Goal: Find contact information: Find contact information

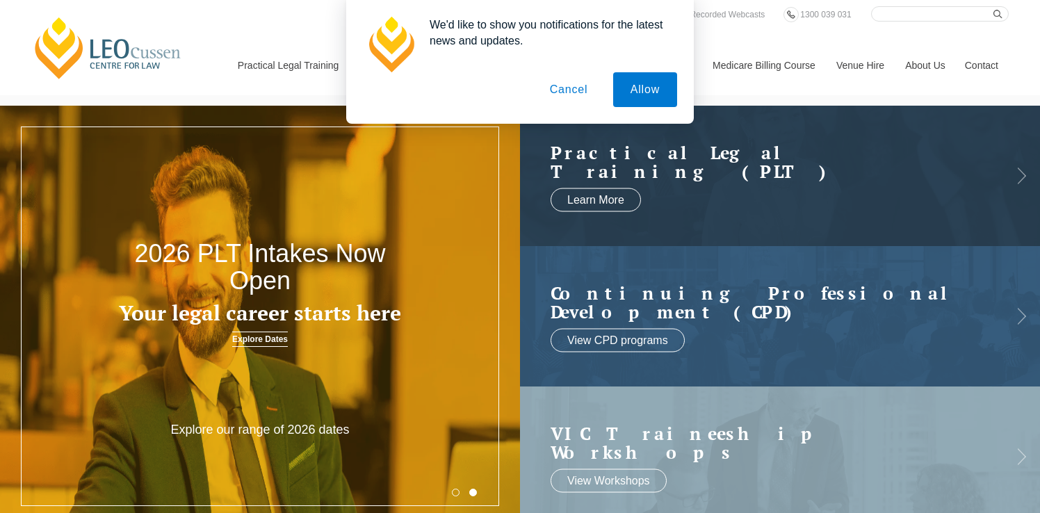
click at [563, 90] on button "Cancel" at bounding box center [568, 89] width 73 height 35
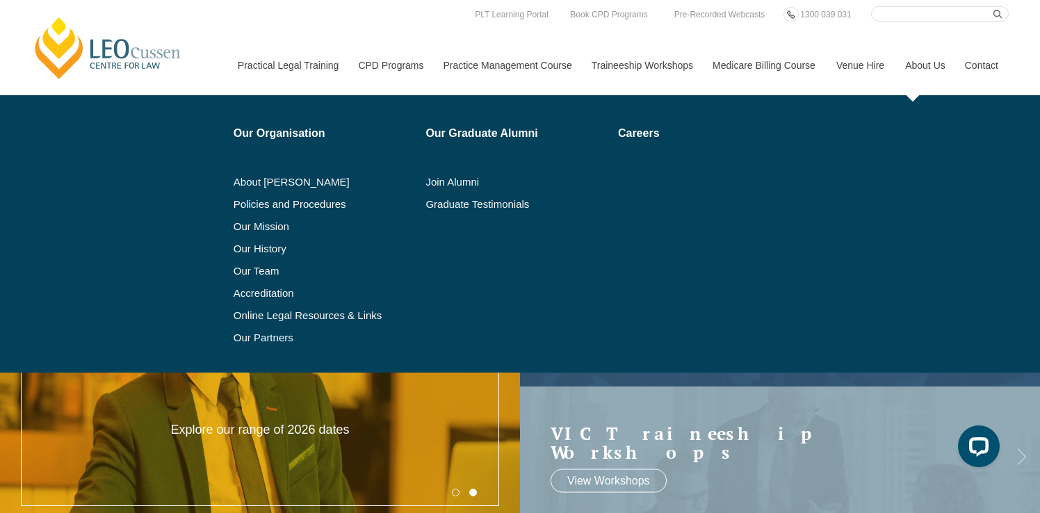
click at [913, 64] on link "About Us" at bounding box center [925, 65] width 60 height 60
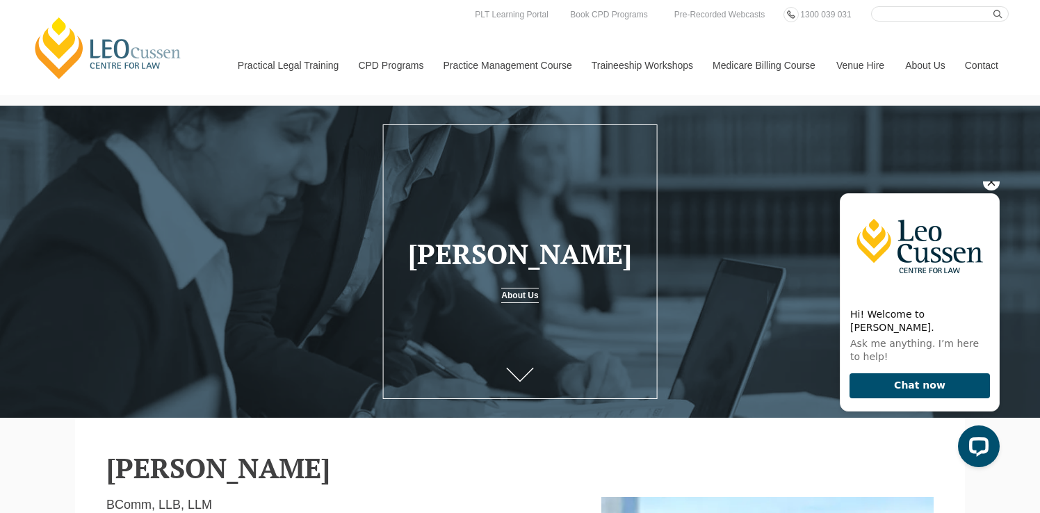
click at [992, 186] on icon "Hide greeting" at bounding box center [992, 183] width 8 height 8
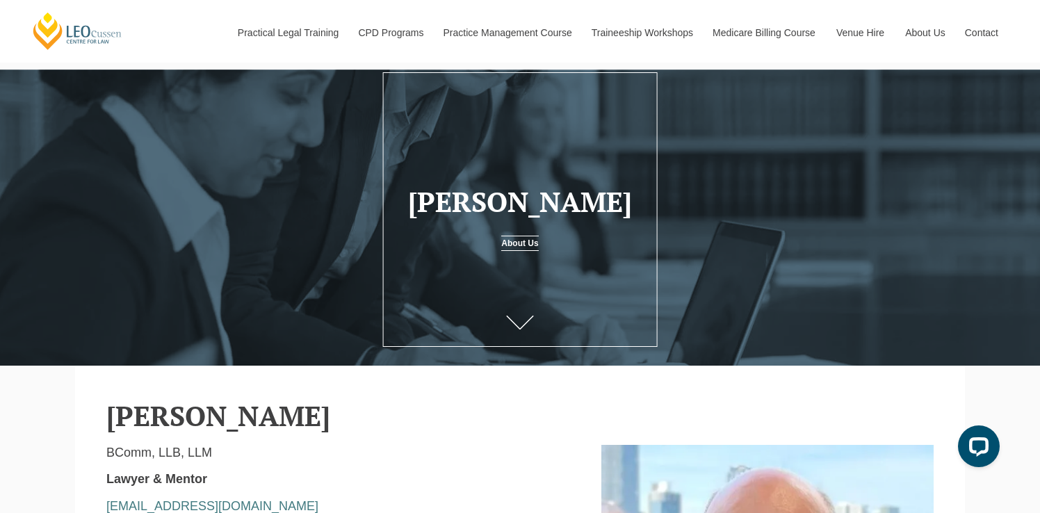
scroll to position [54, 0]
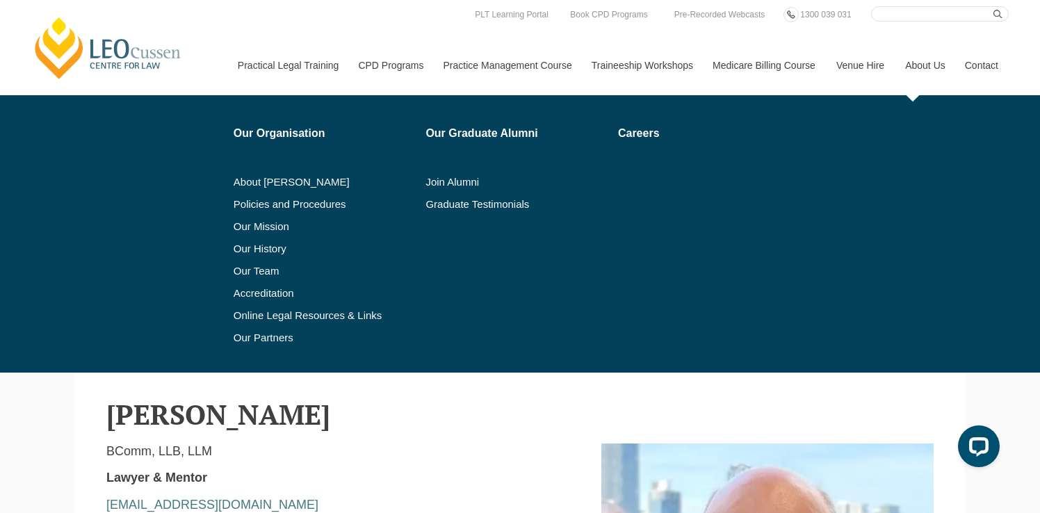
click at [930, 65] on link "About Us" at bounding box center [925, 65] width 60 height 60
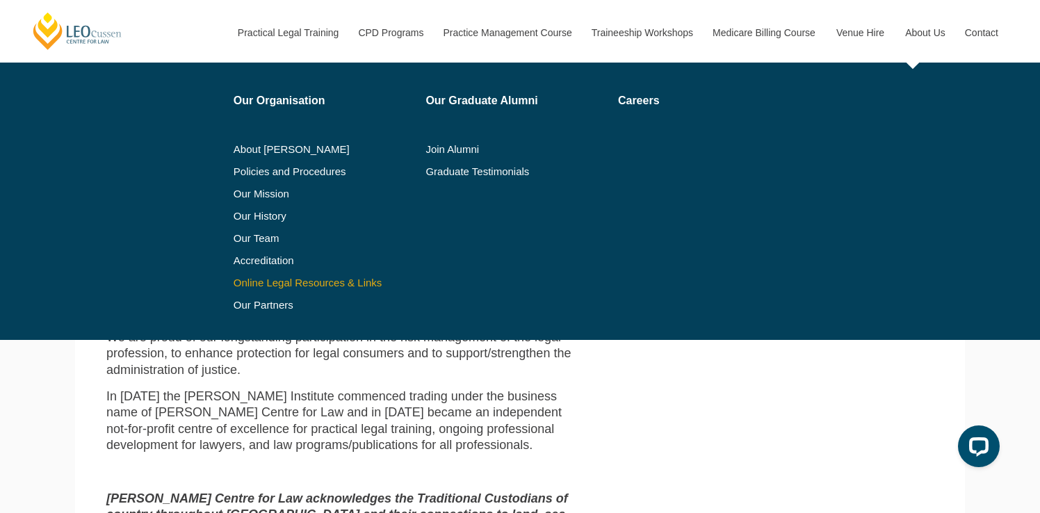
scroll to position [594, 0]
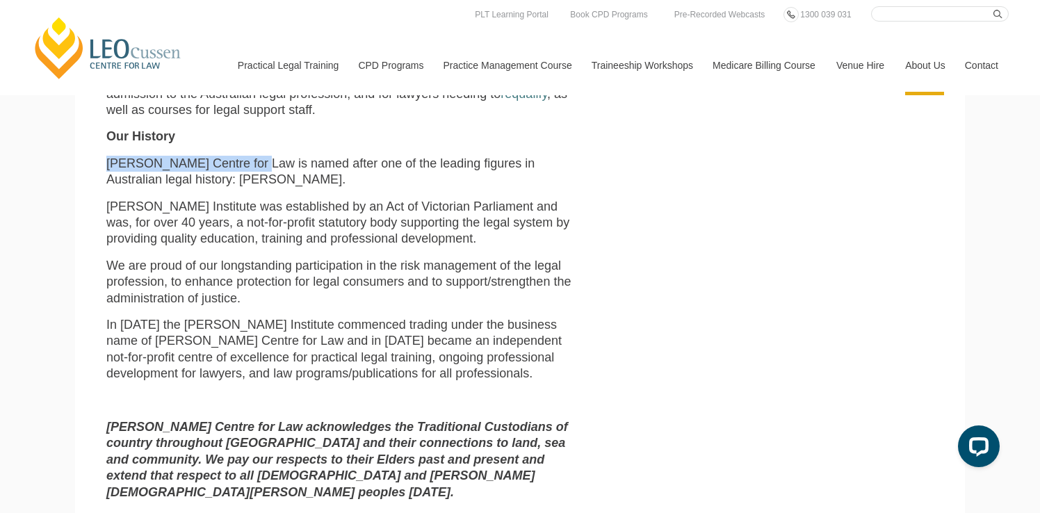
drag, startPoint x: 106, startPoint y: 132, endPoint x: 250, endPoint y: 136, distance: 143.9
click at [250, 156] on p "Leo Cussen Centre for Law is named after one of the leading figures in Australi…" at bounding box center [343, 172] width 474 height 33
copy p "[PERSON_NAME] Centre for Law"
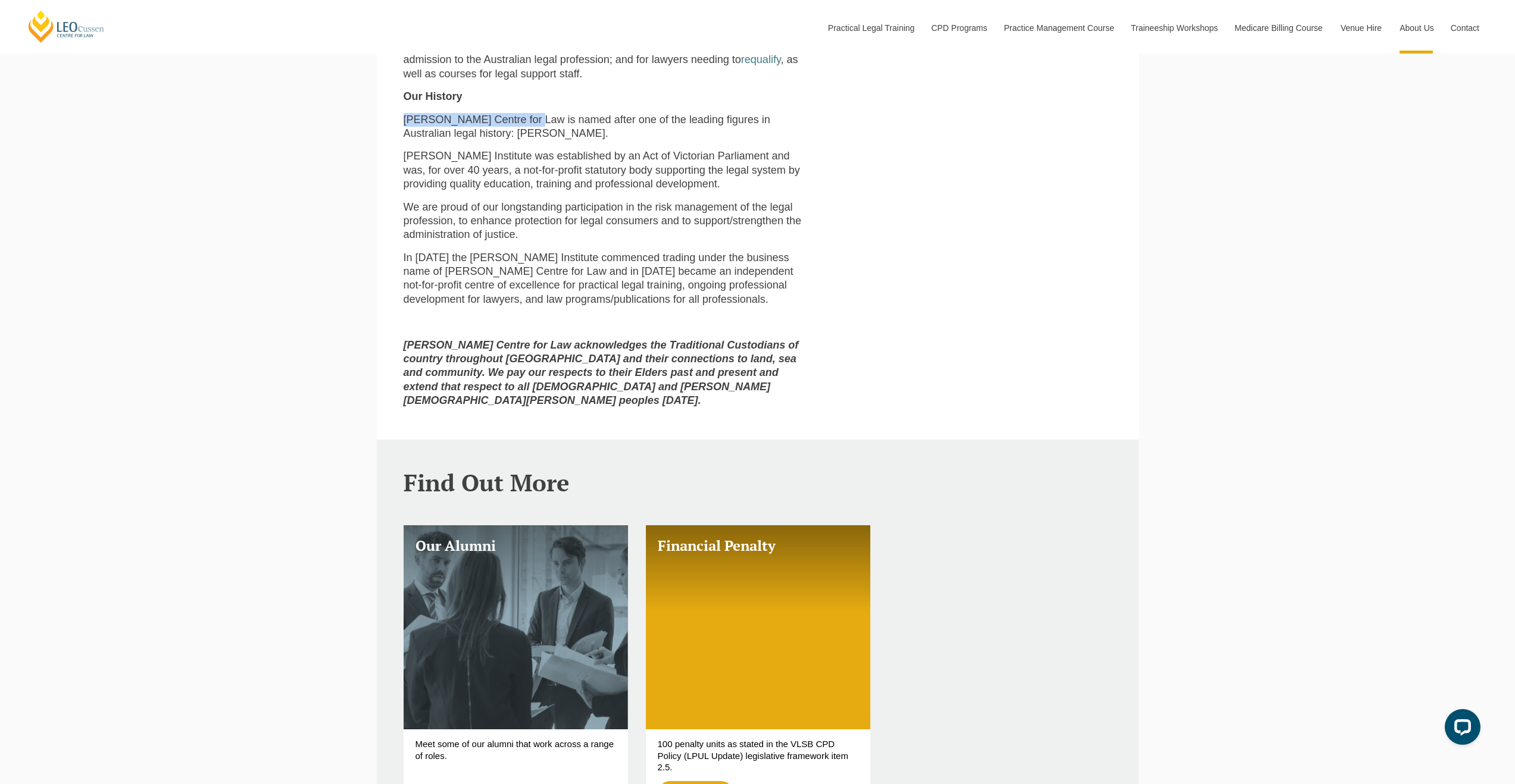
scroll to position [0, 0]
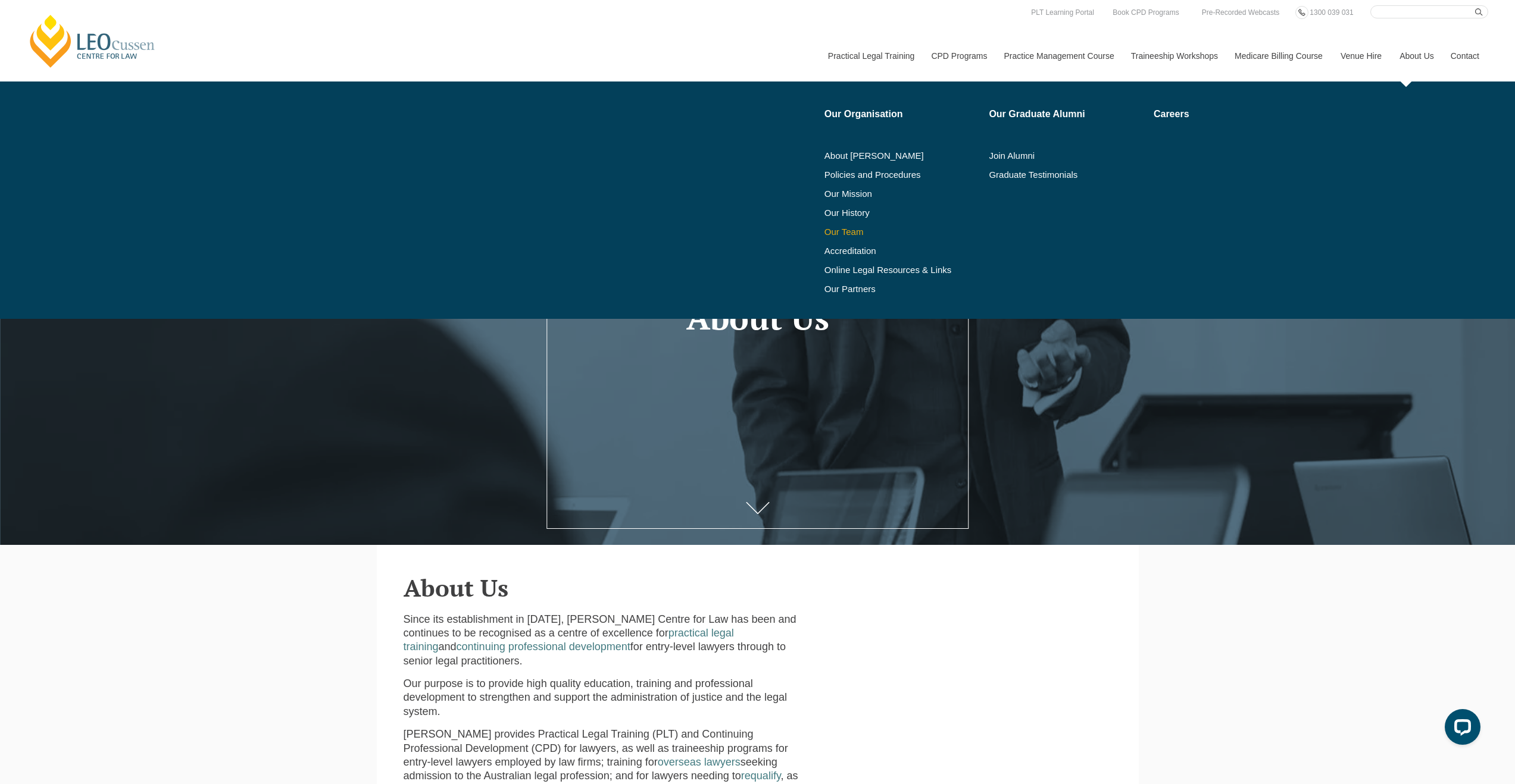
click at [832, 228] on link "Our Team" at bounding box center [903, 232] width 157 height 9
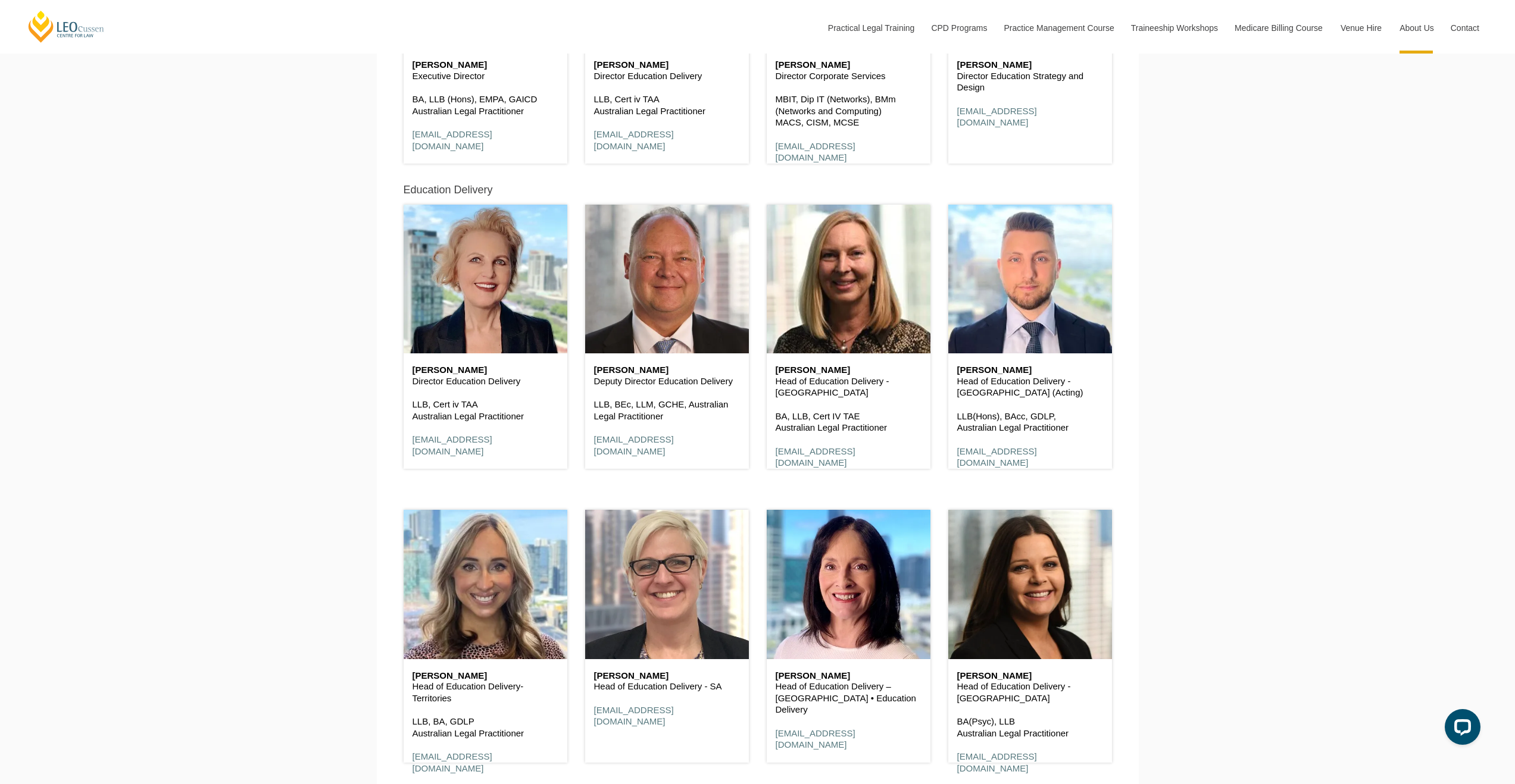
scroll to position [978, 0]
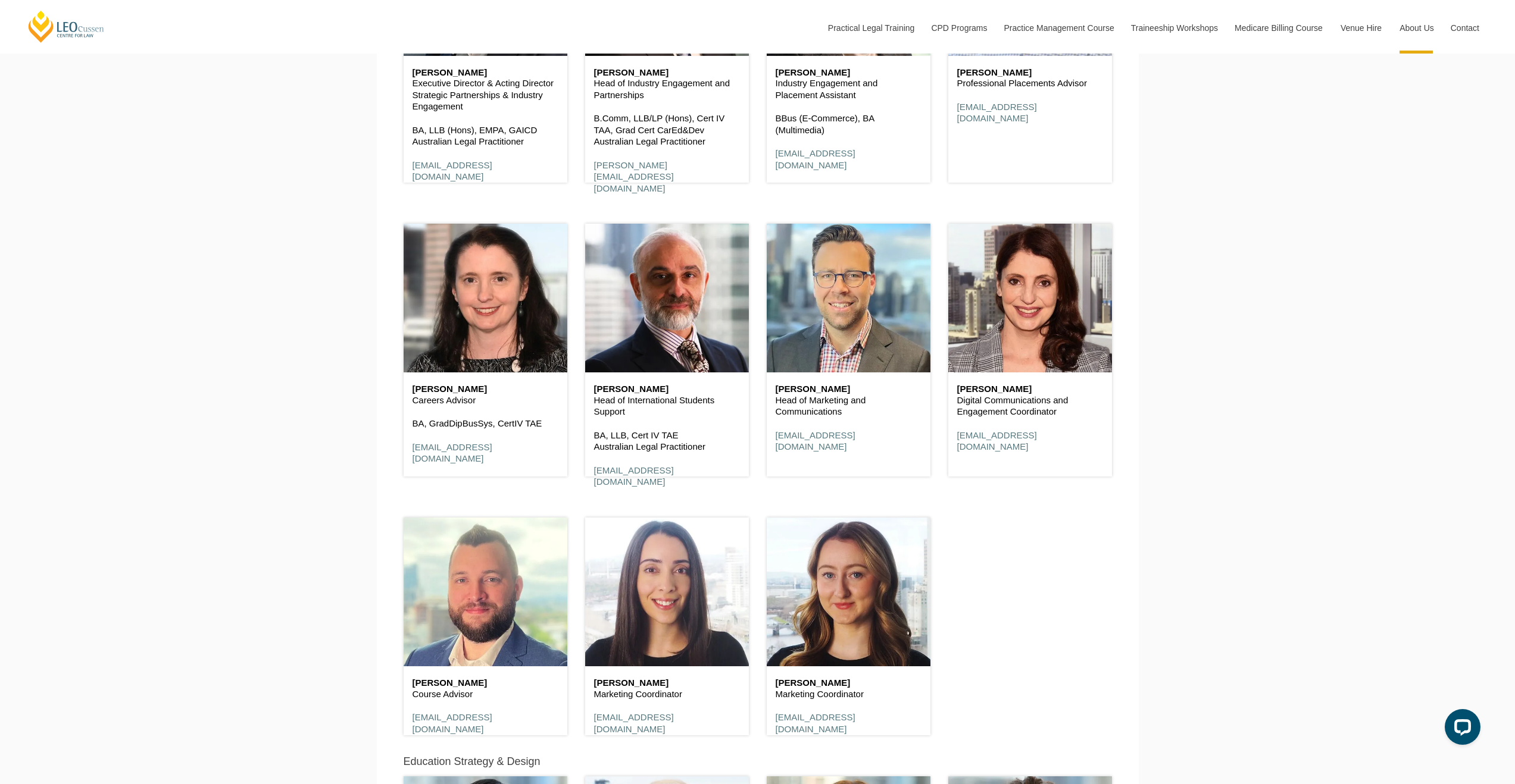
scroll to position [2518, 0]
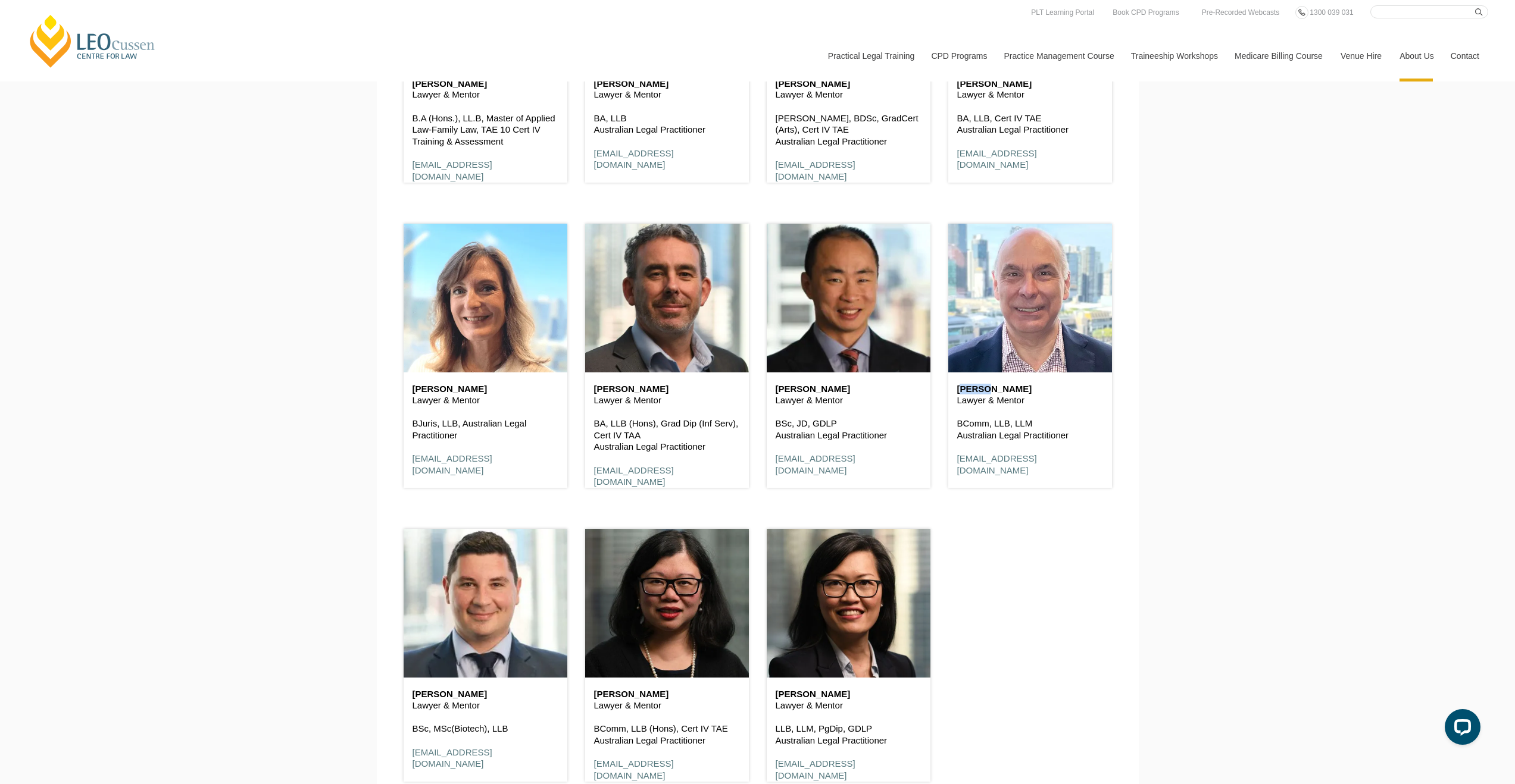
click at [1467, 57] on link "Contact" at bounding box center [1464, 56] width 46 height 51
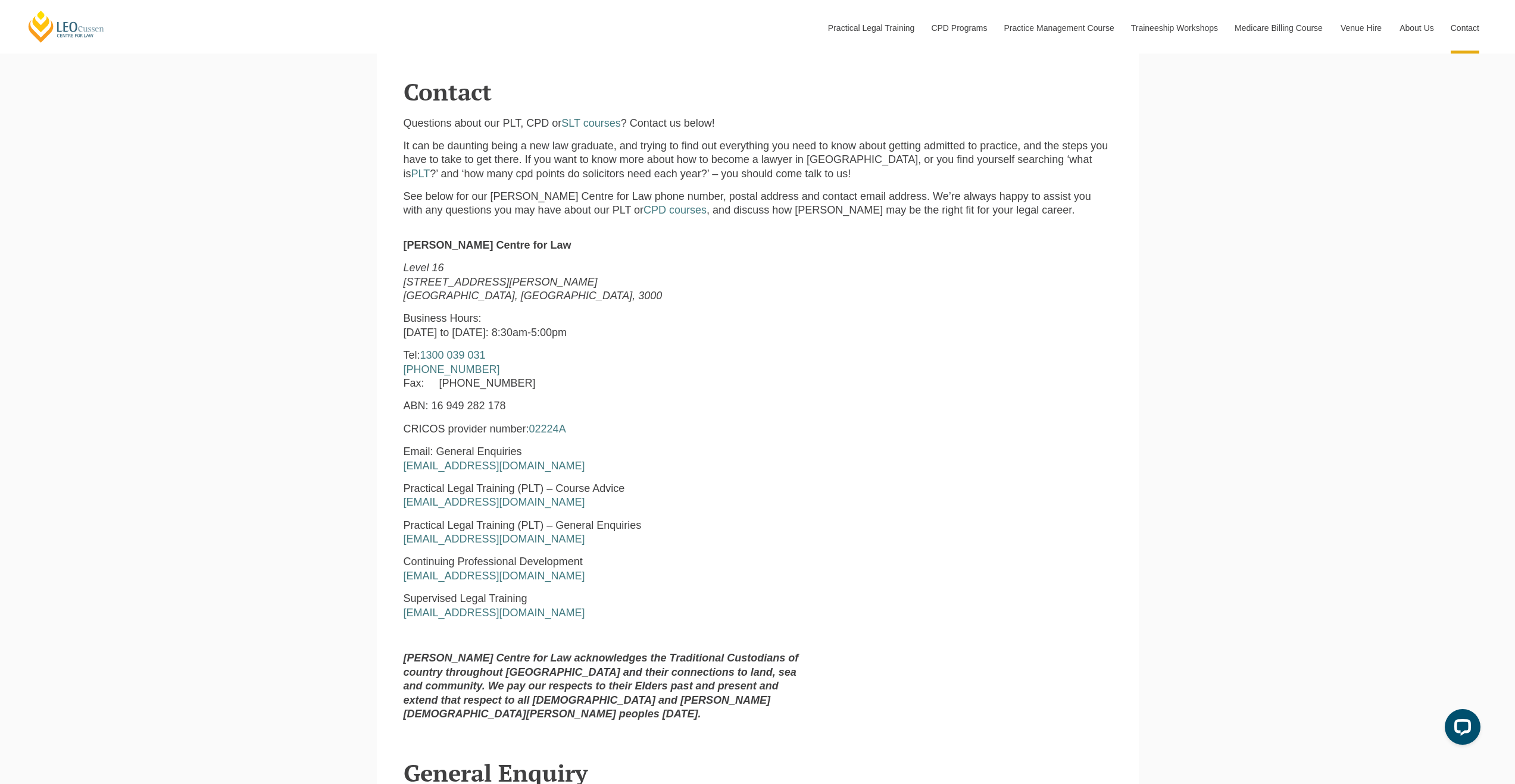
scroll to position [522, 0]
